Goal: Find specific page/section: Find specific page/section

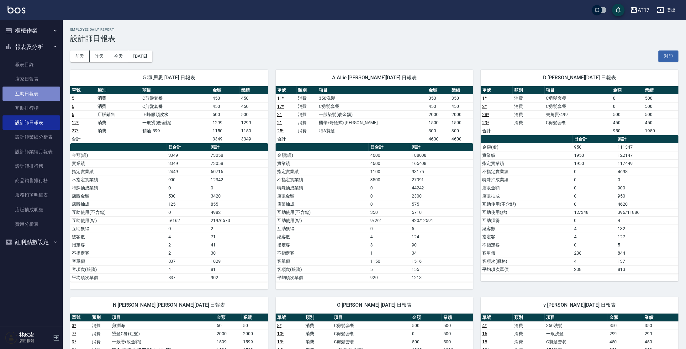
click at [44, 92] on link "互助日報表" at bounding box center [32, 94] width 58 height 14
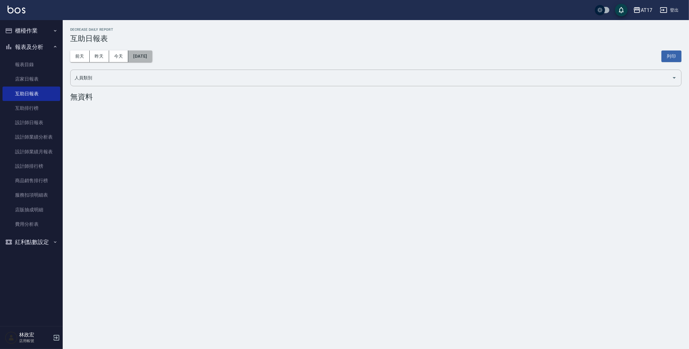
click at [141, 57] on button "[DATE]" at bounding box center [140, 56] width 24 height 12
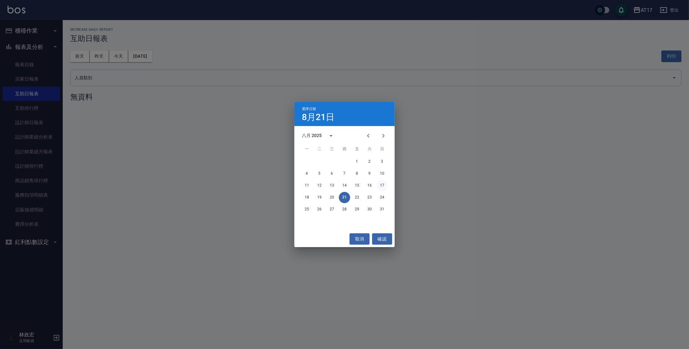
click at [382, 187] on button "17" at bounding box center [382, 185] width 11 height 11
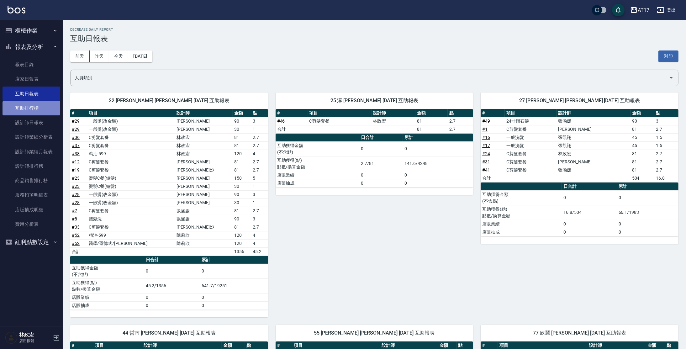
click at [41, 107] on link "互助排行榜" at bounding box center [32, 108] width 58 height 14
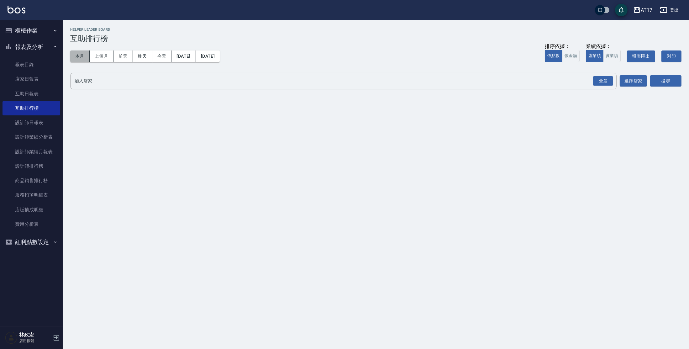
click at [80, 56] on button "本月" at bounding box center [79, 56] width 19 height 12
click at [602, 79] on div "全選" at bounding box center [603, 81] width 20 height 10
click at [602, 79] on div "全選" at bounding box center [603, 82] width 20 height 10
click at [668, 82] on button "搜尋" at bounding box center [665, 82] width 31 height 12
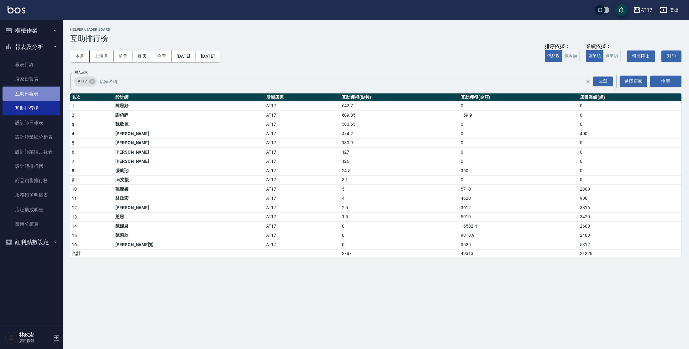
click at [35, 92] on link "互助日報表" at bounding box center [32, 94] width 58 height 14
